Goal: Task Accomplishment & Management: Manage account settings

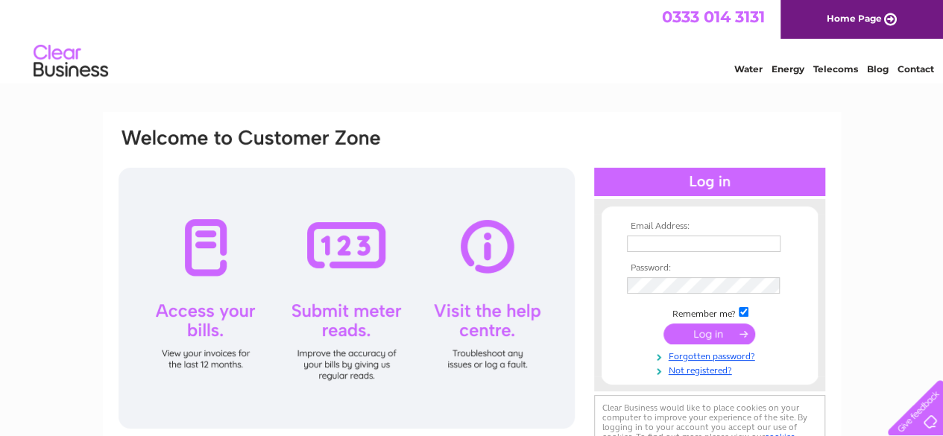
type input "[PERSON_NAME][EMAIL_ADDRESS][DOMAIN_NAME]"
click at [707, 336] on input "submit" at bounding box center [709, 333] width 92 height 21
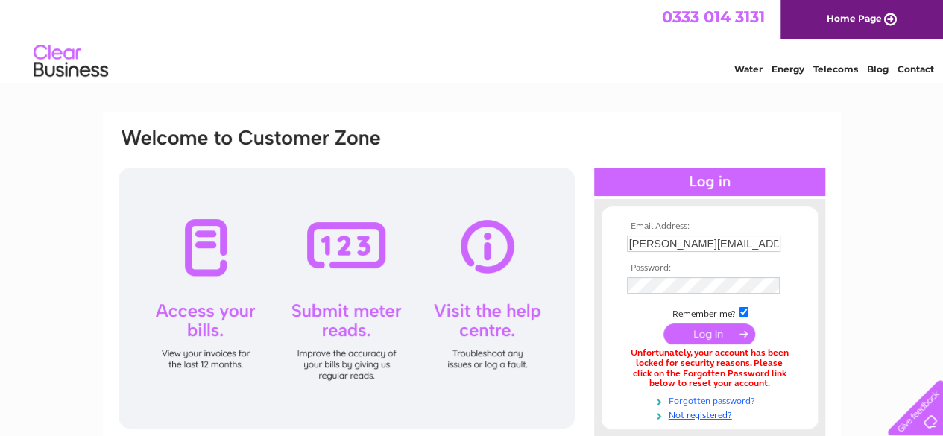
click at [712, 400] on link "Forgotten password?" at bounding box center [711, 400] width 169 height 14
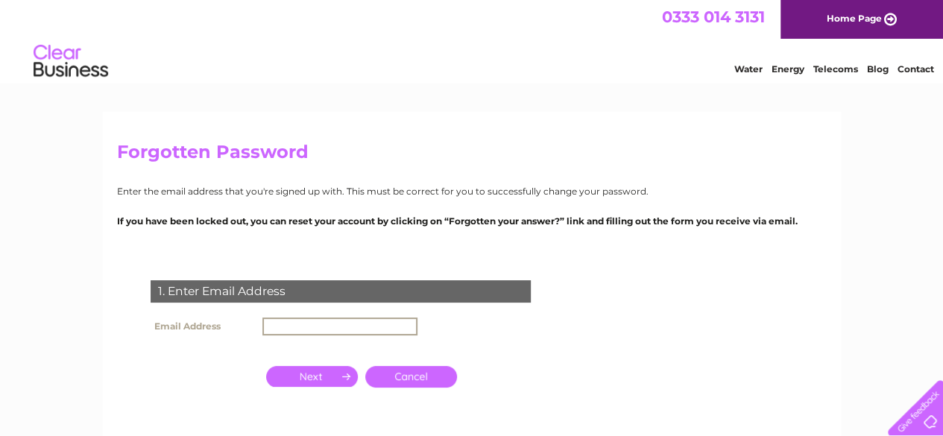
click at [340, 323] on input "text" at bounding box center [339, 326] width 155 height 18
type input "[PERSON_NAME][EMAIL_ADDRESS][DOMAIN_NAME]"
click at [326, 373] on input "button" at bounding box center [312, 376] width 92 height 21
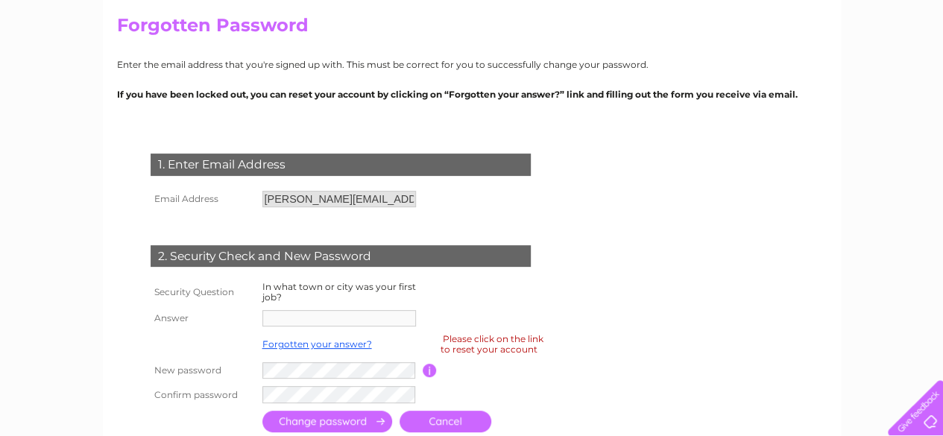
scroll to position [136, 0]
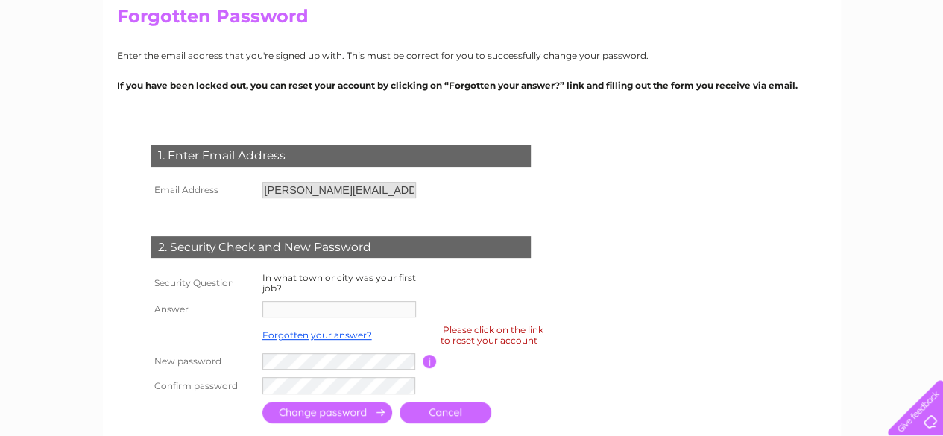
drag, startPoint x: 221, startPoint y: 311, endPoint x: 226, endPoint y: 317, distance: 8.5
click at [226, 317] on th "Answer" at bounding box center [203, 309] width 112 height 24
click at [418, 279] on td "In what town or city was your first job?" at bounding box center [341, 283] width 164 height 28
click at [329, 335] on link "Forgotten your answer?" at bounding box center [317, 334] width 110 height 11
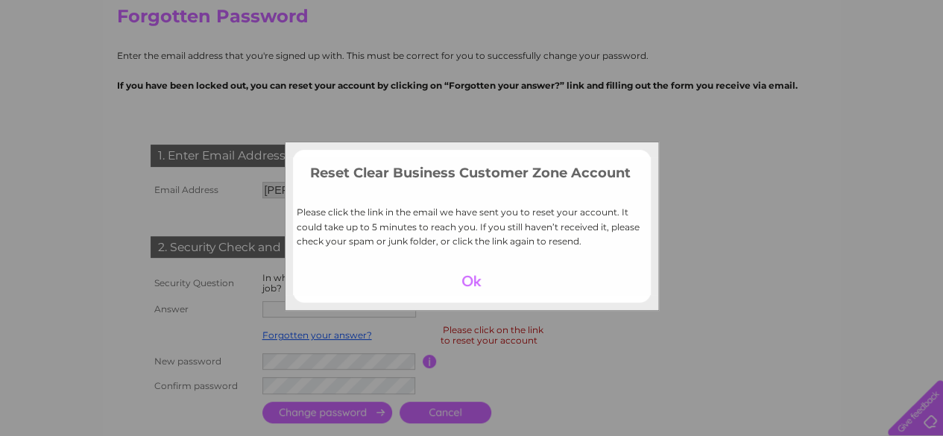
click at [463, 279] on div at bounding box center [471, 280] width 92 height 21
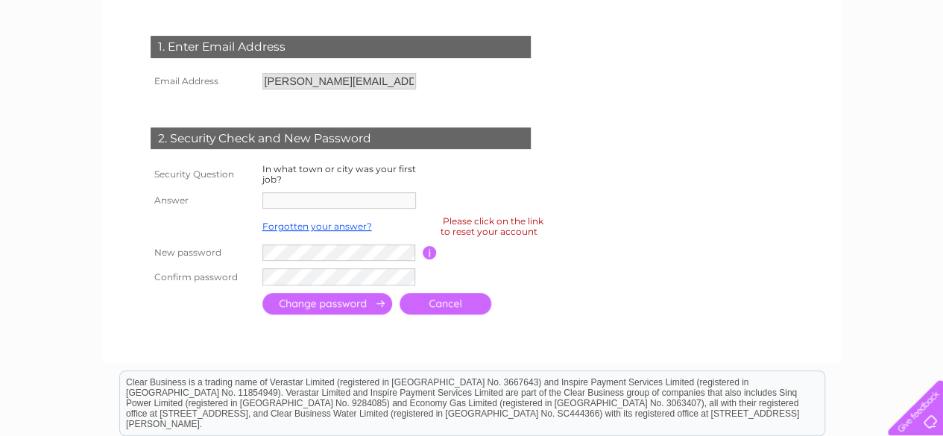
scroll to position [248, 0]
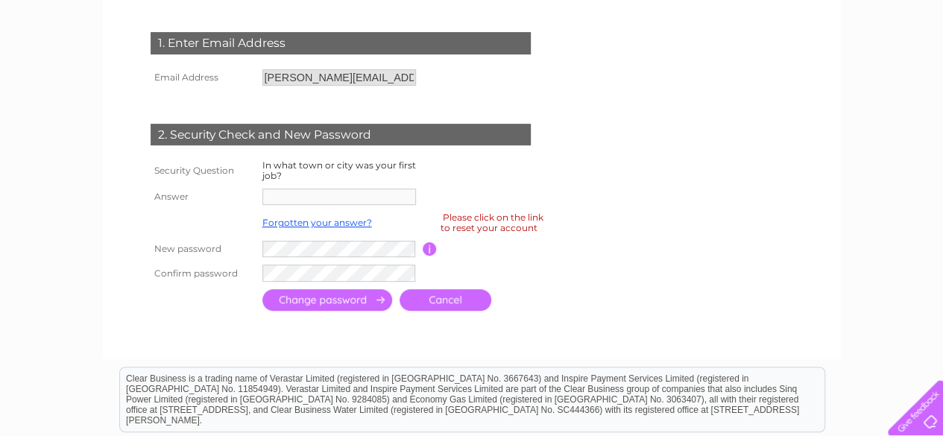
click at [530, 227] on div "Please click on the link to reset your account" at bounding box center [491, 222] width 103 height 26
click at [500, 221] on div "Please click on the link to reset your account" at bounding box center [491, 222] width 103 height 26
click at [452, 305] on link "Cancel" at bounding box center [445, 300] width 92 height 22
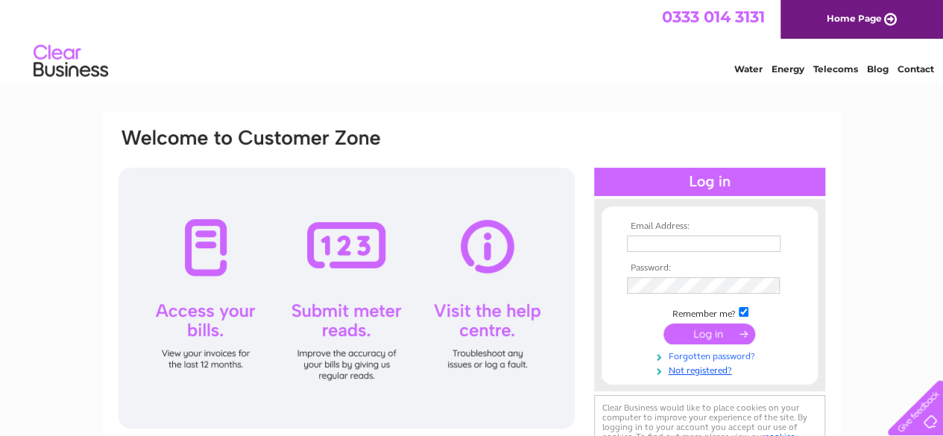
type input "[PERSON_NAME][EMAIL_ADDRESS][DOMAIN_NAME]"
click at [703, 356] on link "Forgotten password?" at bounding box center [711, 355] width 169 height 14
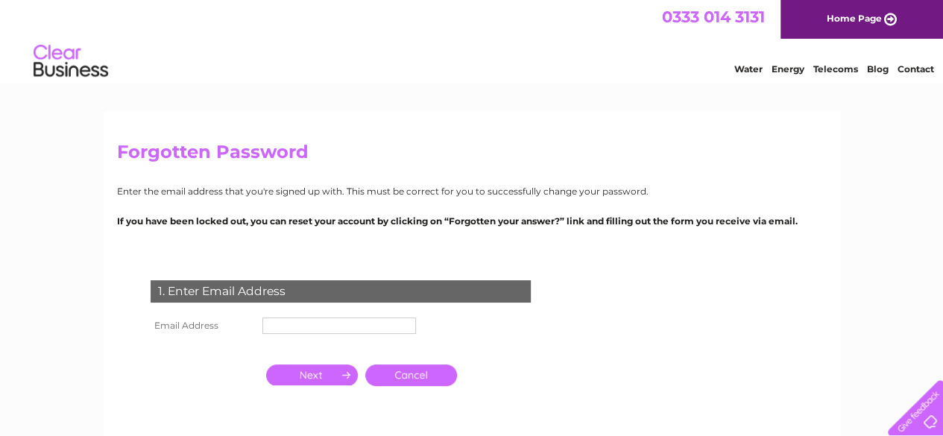
click at [405, 333] on input "text" at bounding box center [338, 325] width 153 height 16
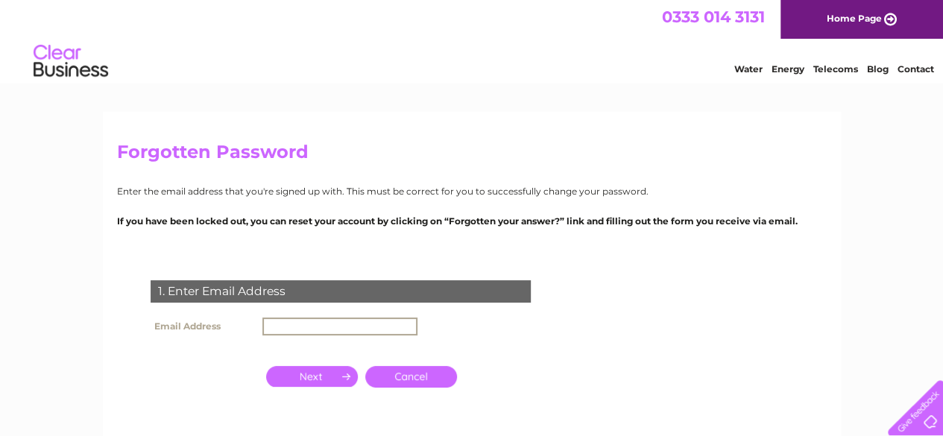
type input "[PERSON_NAME][EMAIL_ADDRESS][DOMAIN_NAME]"
click at [328, 376] on input "button" at bounding box center [312, 376] width 92 height 21
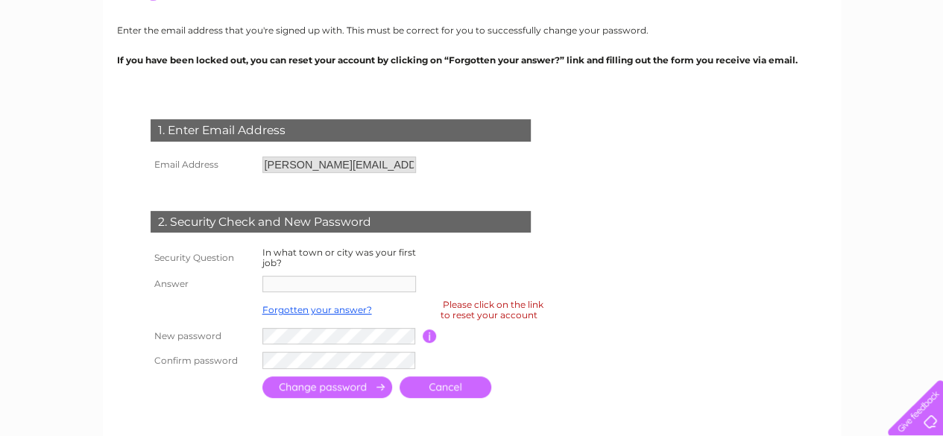
scroll to position [186, 0]
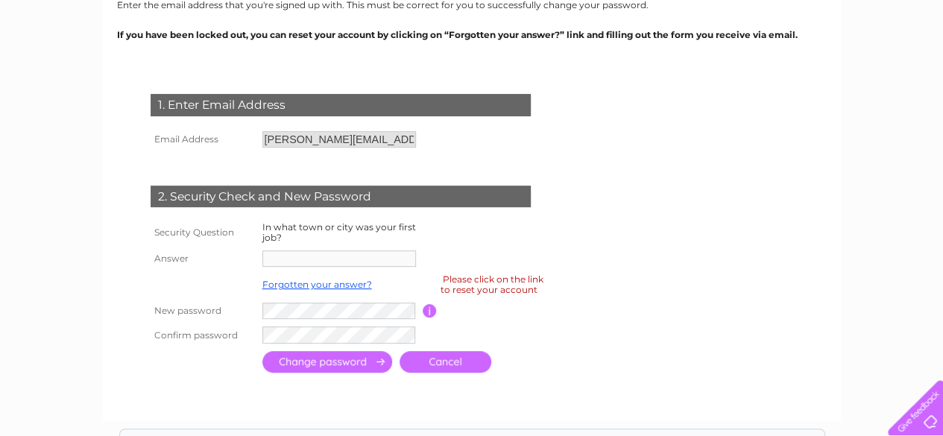
drag, startPoint x: 380, startPoint y: 279, endPoint x: 407, endPoint y: 275, distance: 27.2
click at [361, 280] on link "Forgotten your answer?" at bounding box center [317, 284] width 110 height 11
click at [309, 280] on link "Forgotten your answer?" at bounding box center [317, 284] width 110 height 11
click at [291, 271] on td "Forgotten your answer?" at bounding box center [341, 284] width 164 height 28
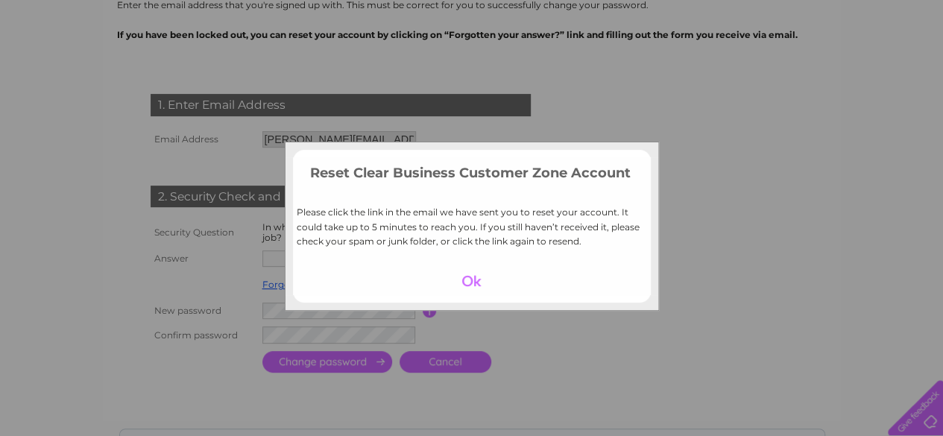
click at [463, 283] on div at bounding box center [471, 280] width 92 height 21
